Goal: Navigation & Orientation: Find specific page/section

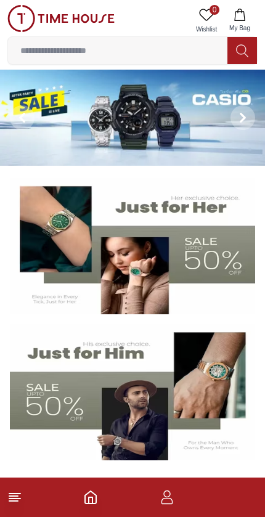
click at [224, 125] on button at bounding box center [243, 118] width 44 height 96
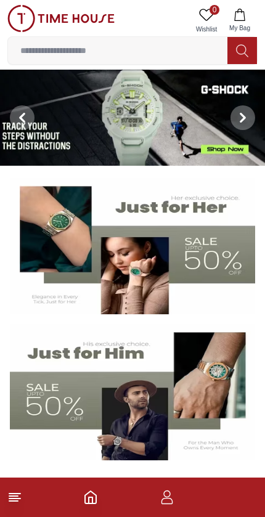
click at [16, 494] on line at bounding box center [14, 494] width 11 height 0
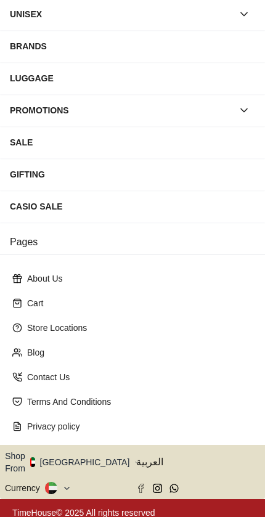
scroll to position [144, 0]
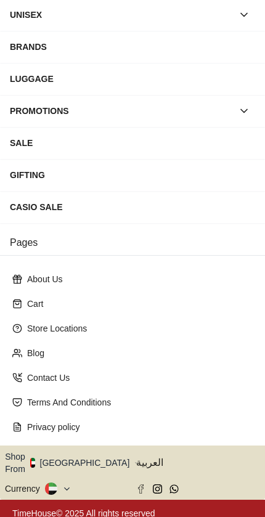
click at [88, 453] on button "Shop From UAE" at bounding box center [72, 463] width 134 height 25
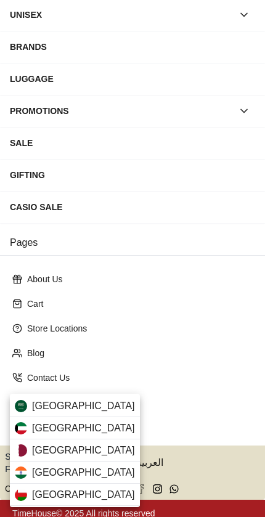
click at [97, 444] on div "[GEOGRAPHIC_DATA]" at bounding box center [75, 451] width 130 height 22
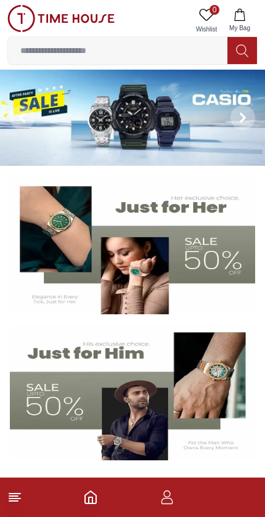
click at [27, 497] on footer at bounding box center [132, 497] width 265 height 39
click at [19, 498] on icon at bounding box center [14, 497] width 15 height 15
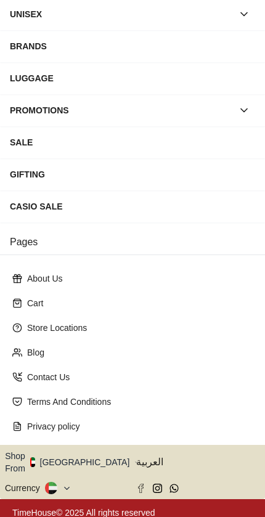
scroll to position [144, 0]
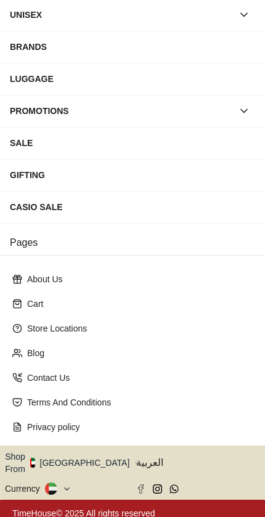
click at [134, 459] on icon "button" at bounding box center [136, 463] width 4 height 9
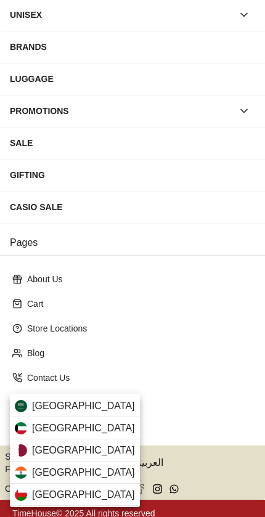
click at [86, 451] on div "[GEOGRAPHIC_DATA]" at bounding box center [75, 451] width 130 height 22
